Goal: Task Accomplishment & Management: Manage account settings

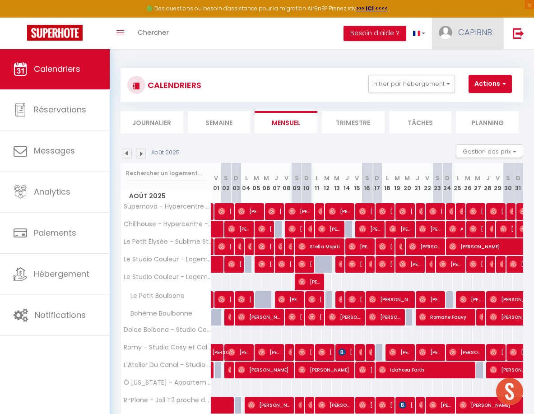
scroll to position [376, 0]
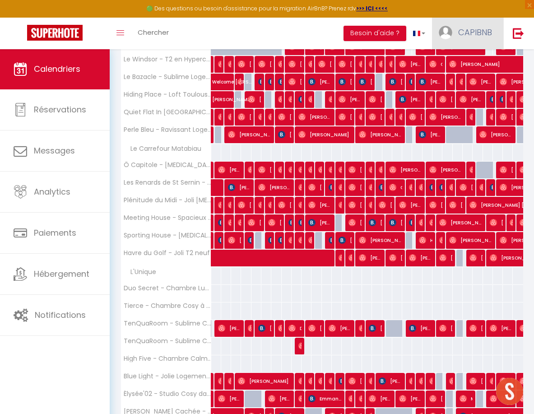
click at [466, 30] on span "CAPIBNB" at bounding box center [475, 32] width 34 height 11
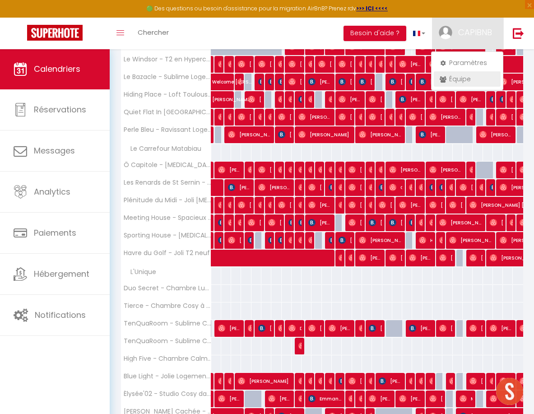
click at [442, 76] on icon at bounding box center [442, 79] width 6 height 6
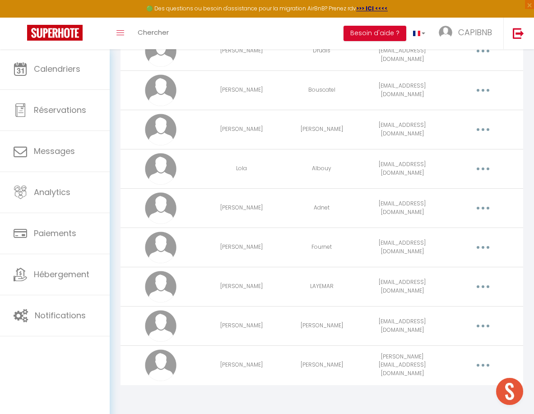
scroll to position [289, 0]
click at [485, 326] on button "button" at bounding box center [482, 326] width 24 height 17
click at [455, 347] on link "Editer" at bounding box center [458, 348] width 67 height 15
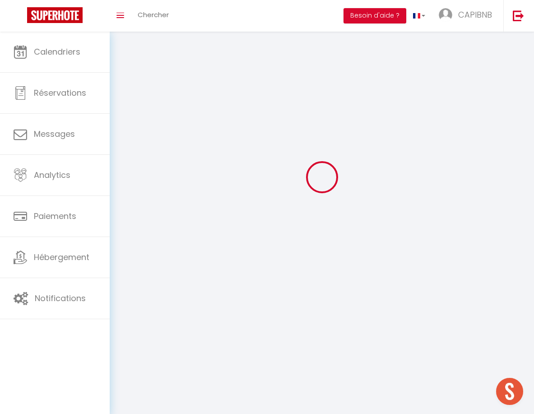
scroll to position [32, 0]
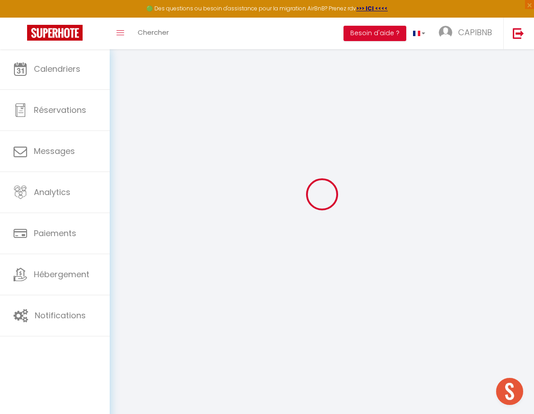
type input "[PERSON_NAME]"
type input "[EMAIL_ADDRESS][DOMAIN_NAME]"
type textarea "[URL][DOMAIN_NAME]"
checkbox input "false"
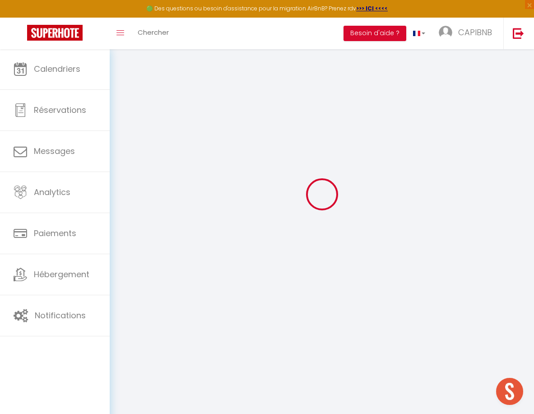
checkbox input "false"
checkbox input "true"
checkbox input "false"
checkbox input "true"
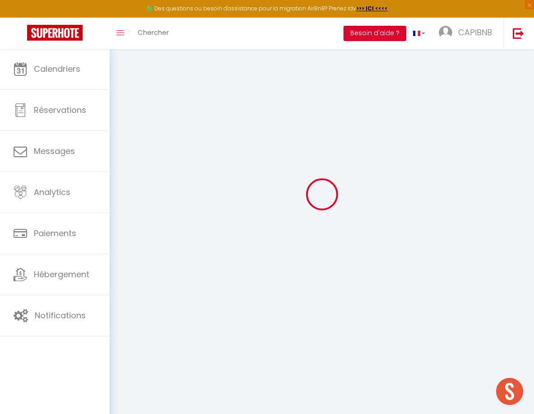
checkbox input "false"
checkbox input "true"
checkbox input "false"
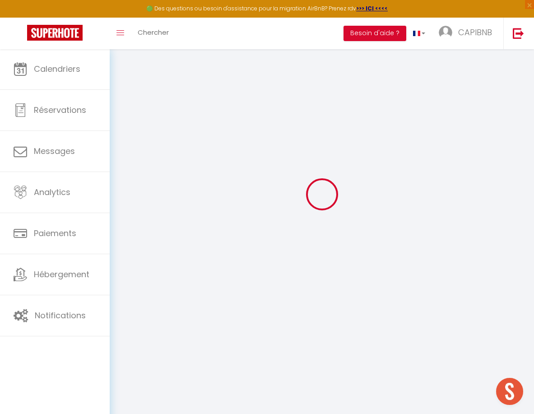
checkbox input "false"
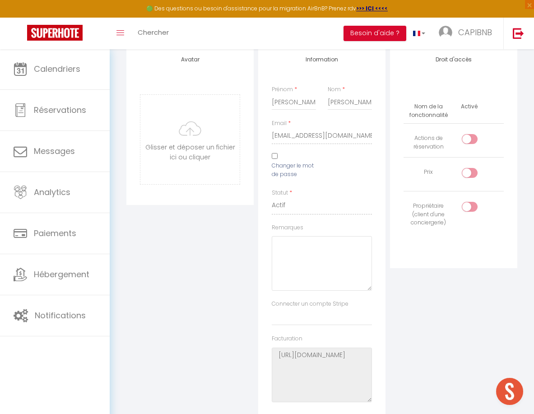
scroll to position [0, 0]
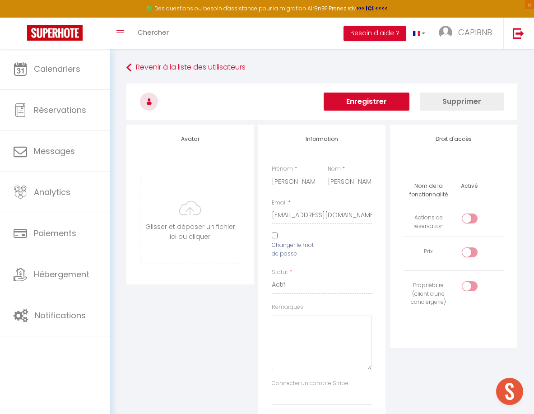
click at [380, 100] on button "Enregistrer" at bounding box center [366, 101] width 86 height 18
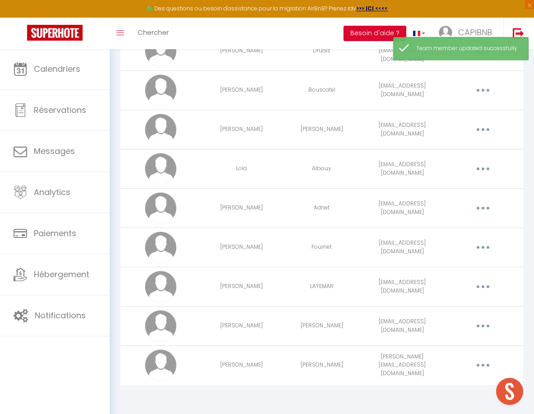
scroll to position [289, 0]
